Goal: Task Accomplishment & Management: Complete application form

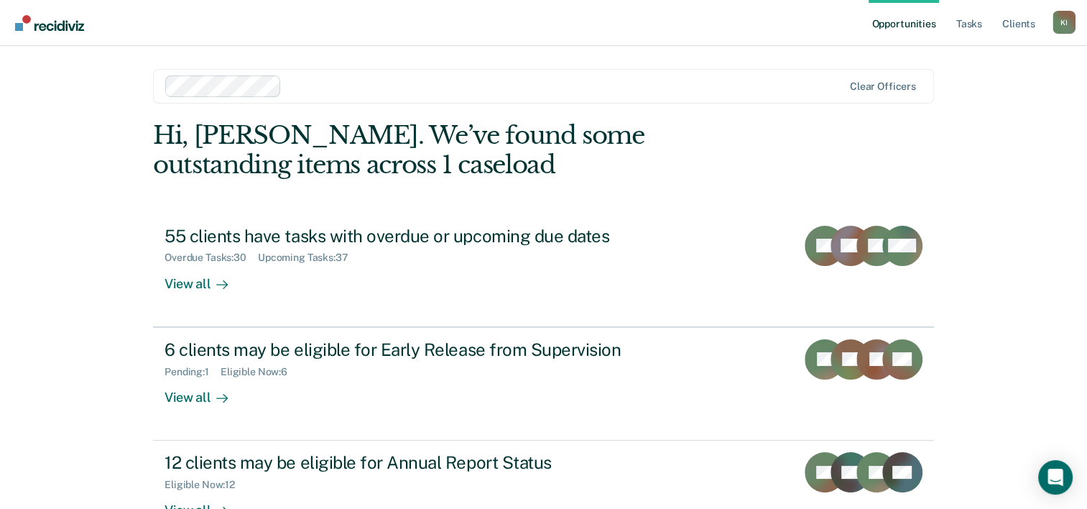
click at [900, 22] on link "Opportunities" at bounding box center [904, 23] width 70 height 46
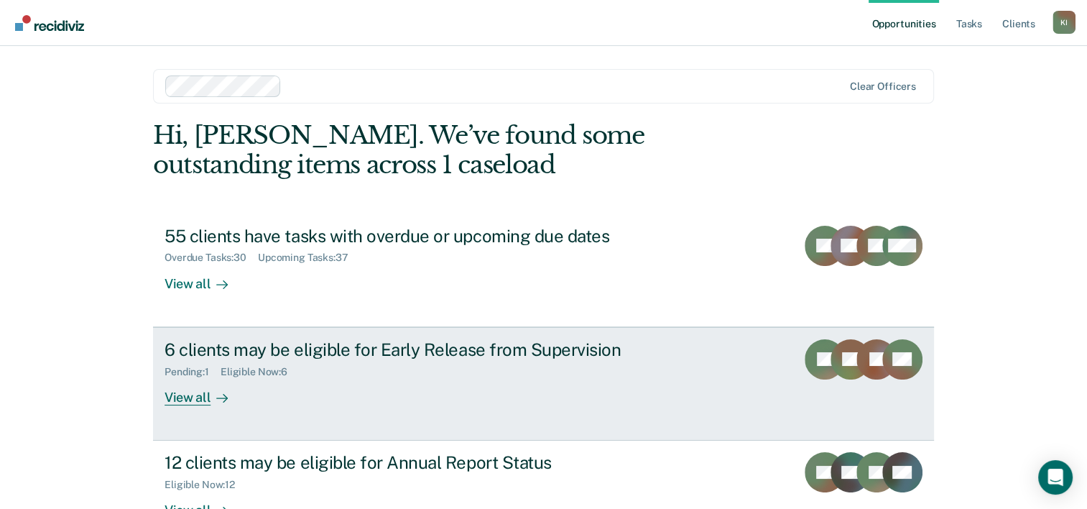
click at [402, 351] on div "6 clients may be eligible for Early Release from Supervision" at bounding box center [417, 349] width 504 height 21
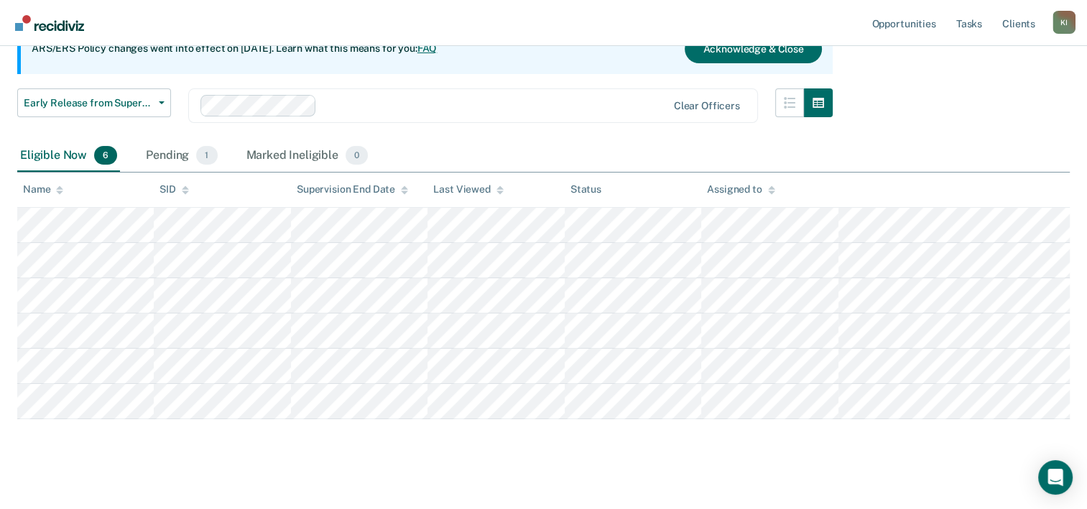
scroll to position [167, 0]
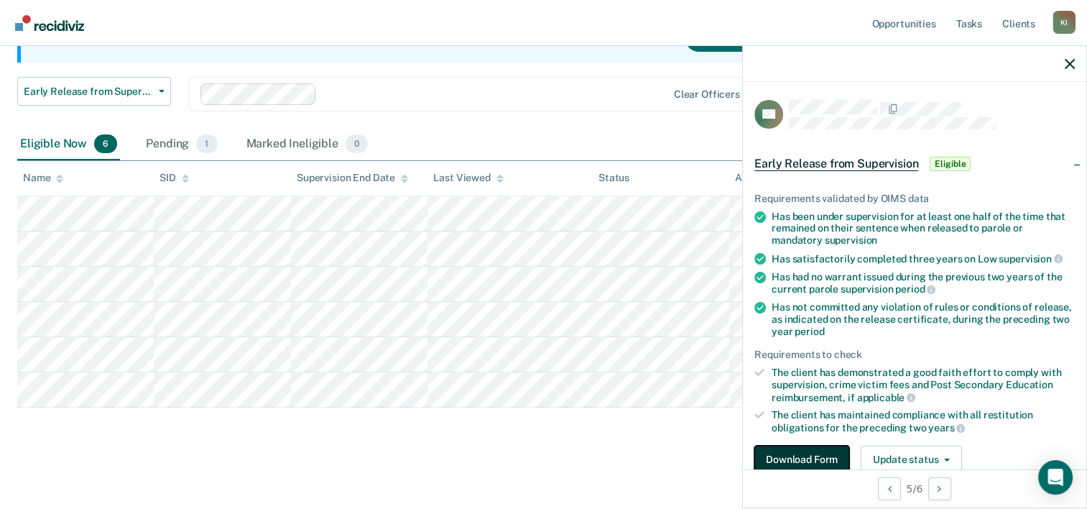
click at [792, 452] on button "Download Form" at bounding box center [801, 459] width 95 height 29
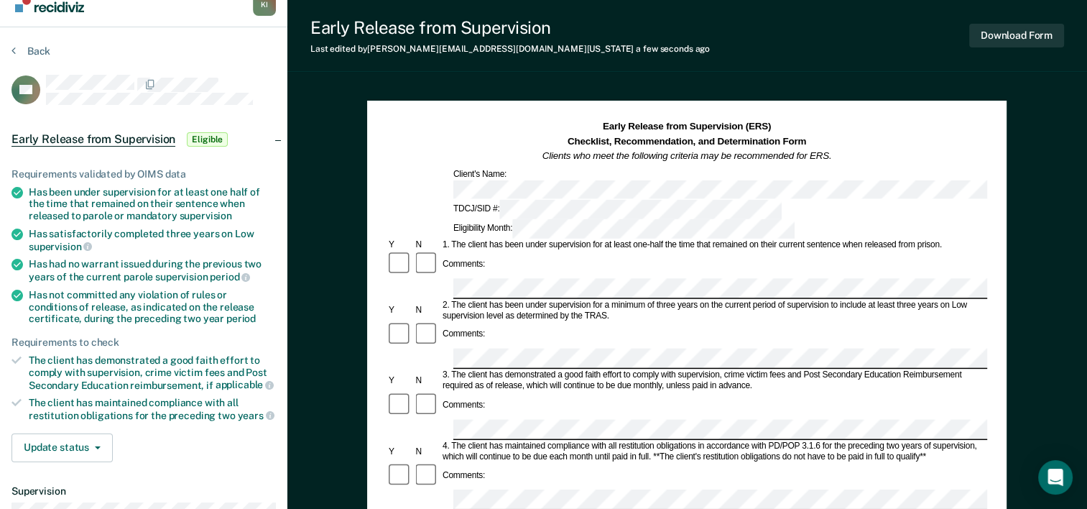
scroll to position [10, 0]
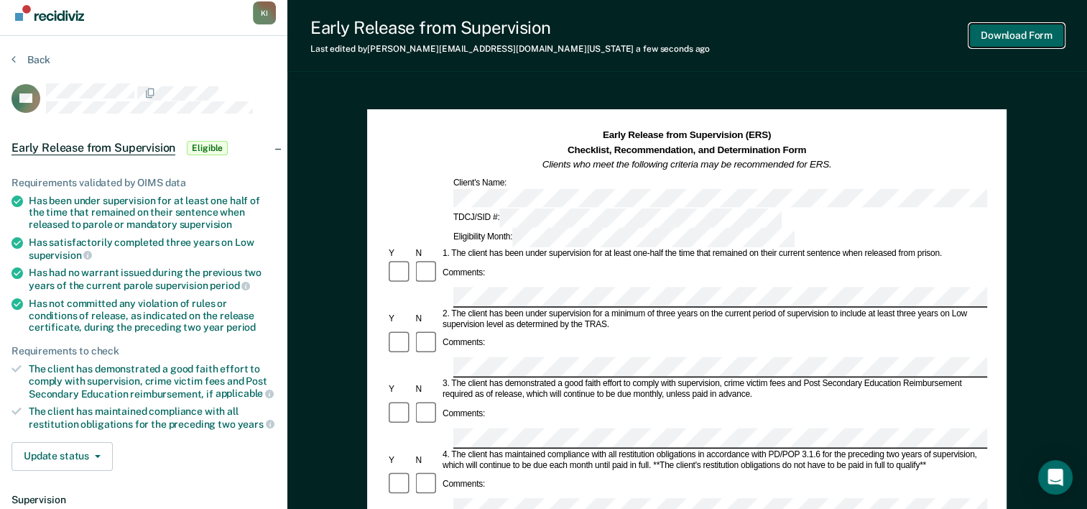
click at [1020, 34] on button "Download Form" at bounding box center [1016, 36] width 95 height 24
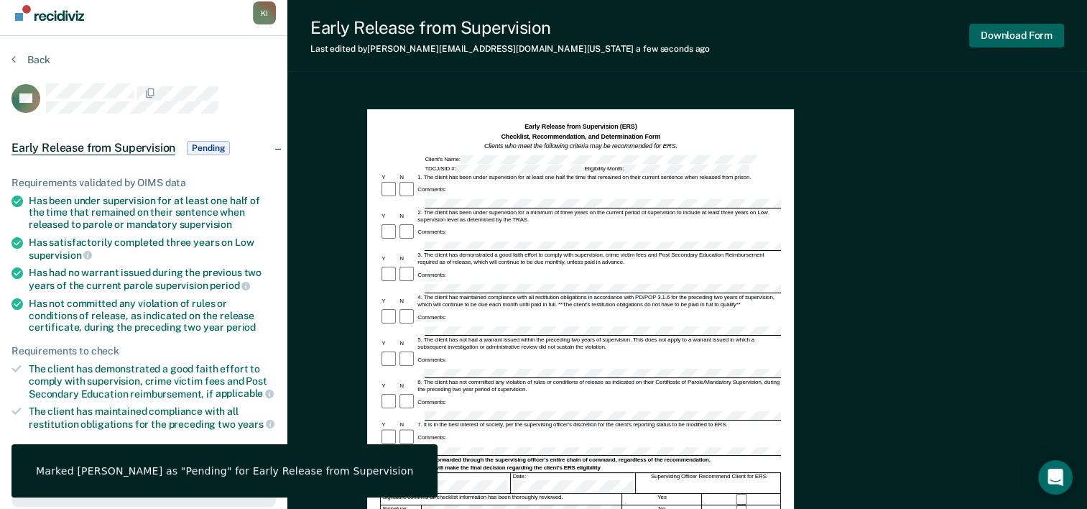
scroll to position [0, 0]
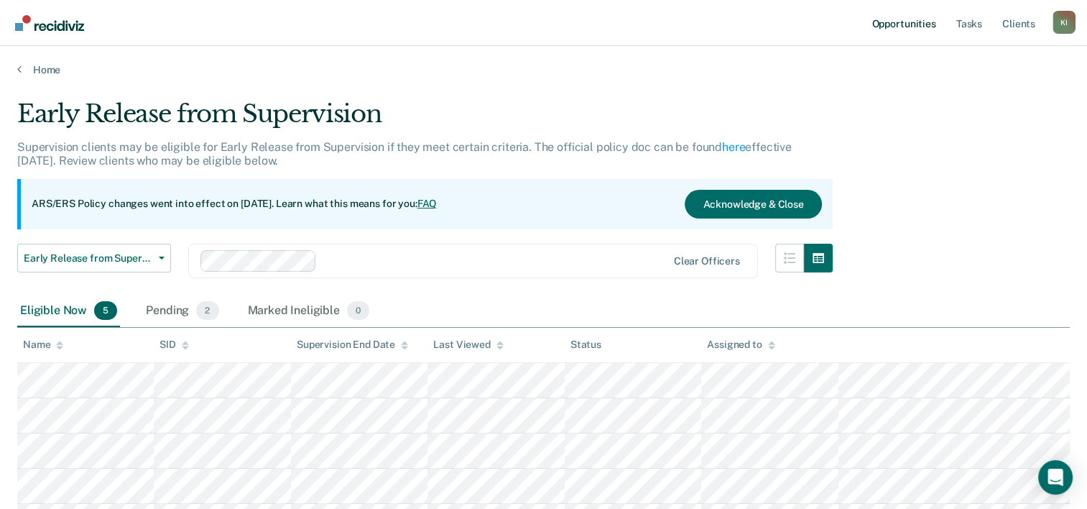
click at [894, 21] on link "Opportunities" at bounding box center [904, 23] width 70 height 46
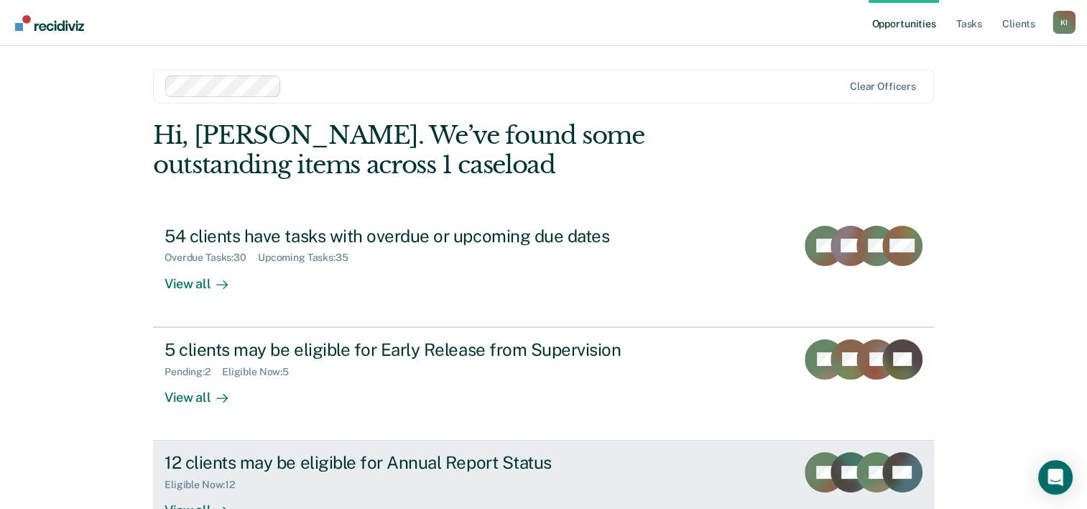
click at [360, 463] on div "12 clients may be eligible for Annual Report Status" at bounding box center [417, 462] width 504 height 21
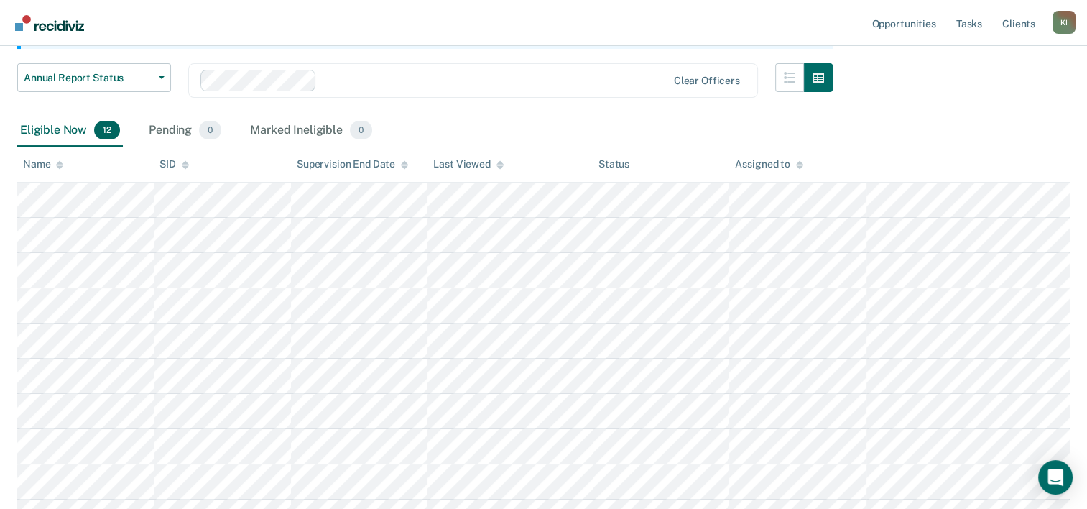
scroll to position [184, 0]
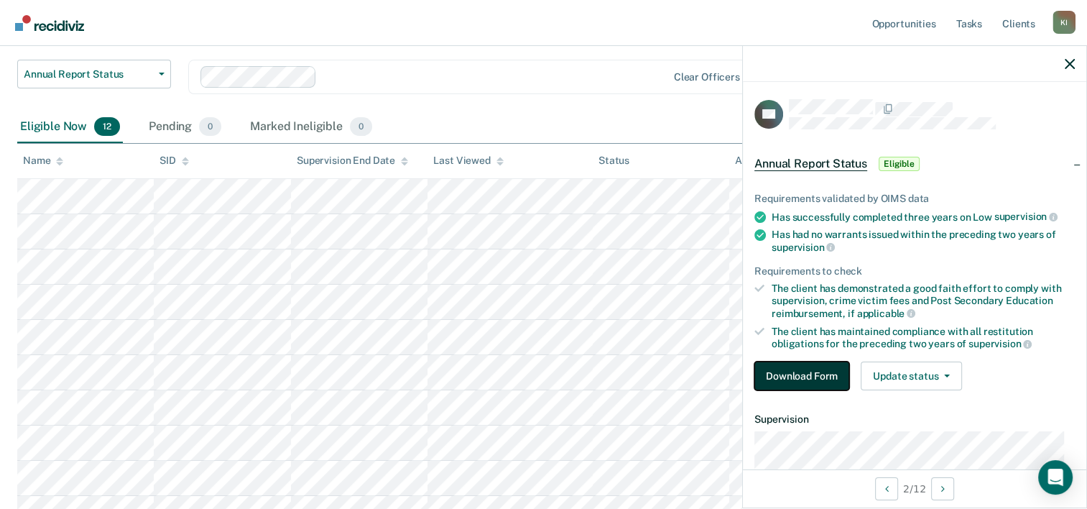
click at [795, 371] on button "Download Form" at bounding box center [801, 375] width 95 height 29
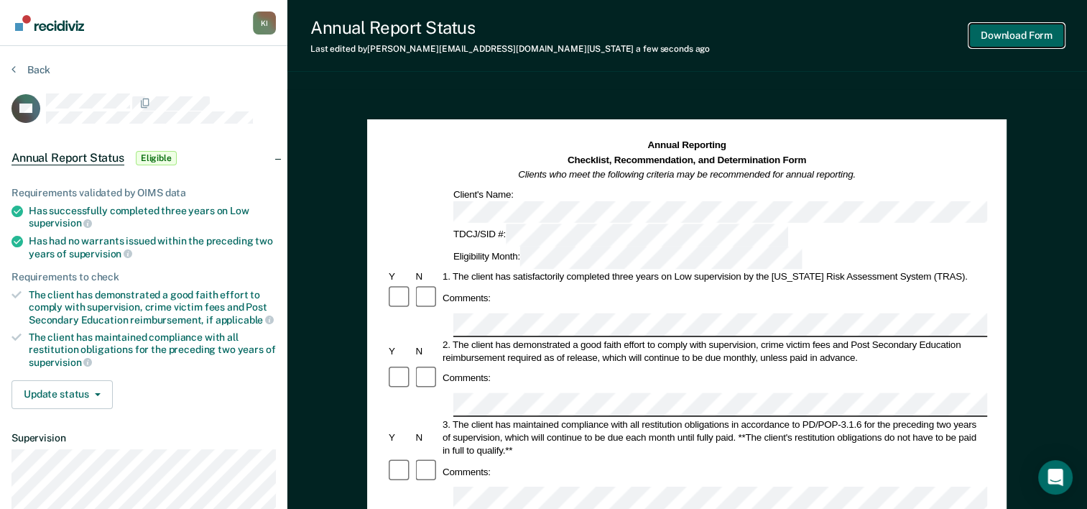
click at [1020, 34] on button "Download Form" at bounding box center [1016, 36] width 95 height 24
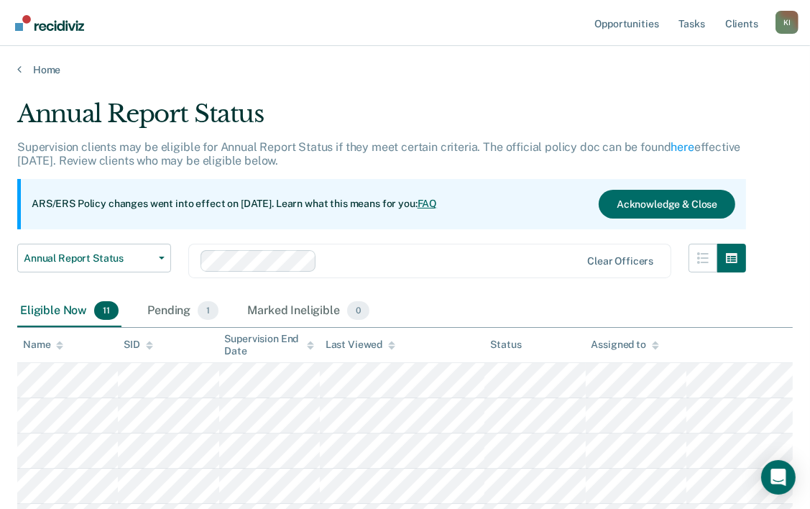
scroll to position [184, 0]
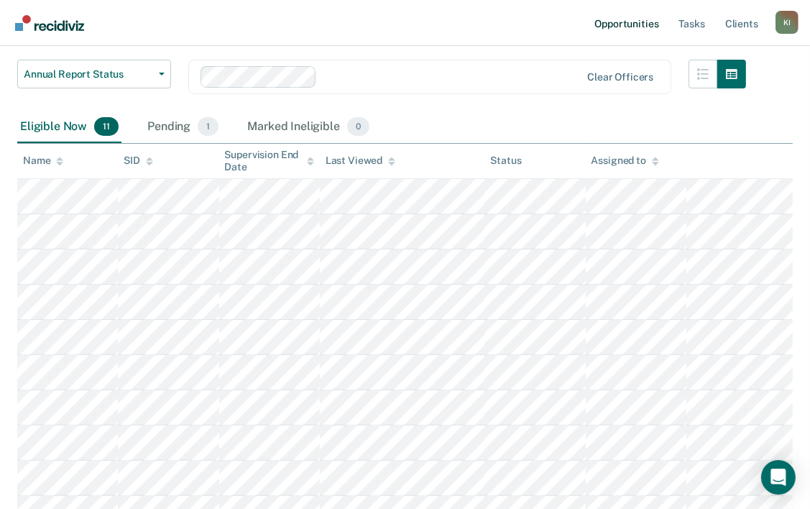
click at [626, 23] on link "Opportunities" at bounding box center [626, 23] width 70 height 46
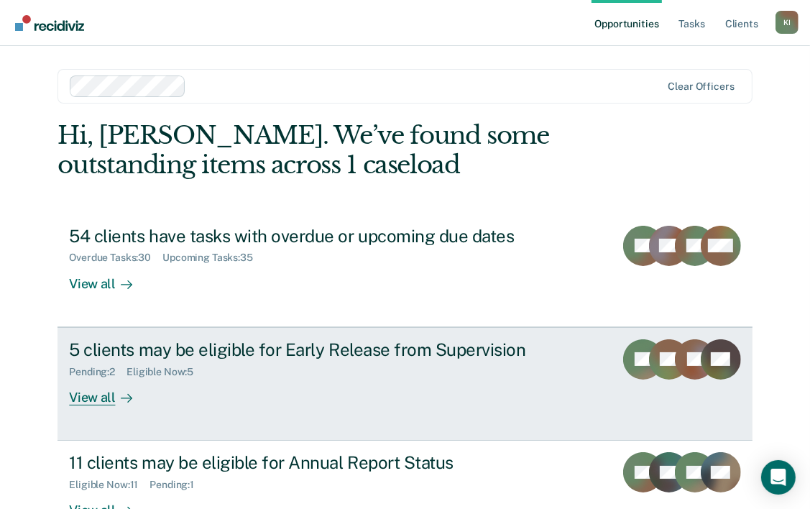
click at [260, 346] on div "5 clients may be eligible for Early Release from Supervision" at bounding box center [321, 349] width 504 height 21
